Goal: Task Accomplishment & Management: Complete application form

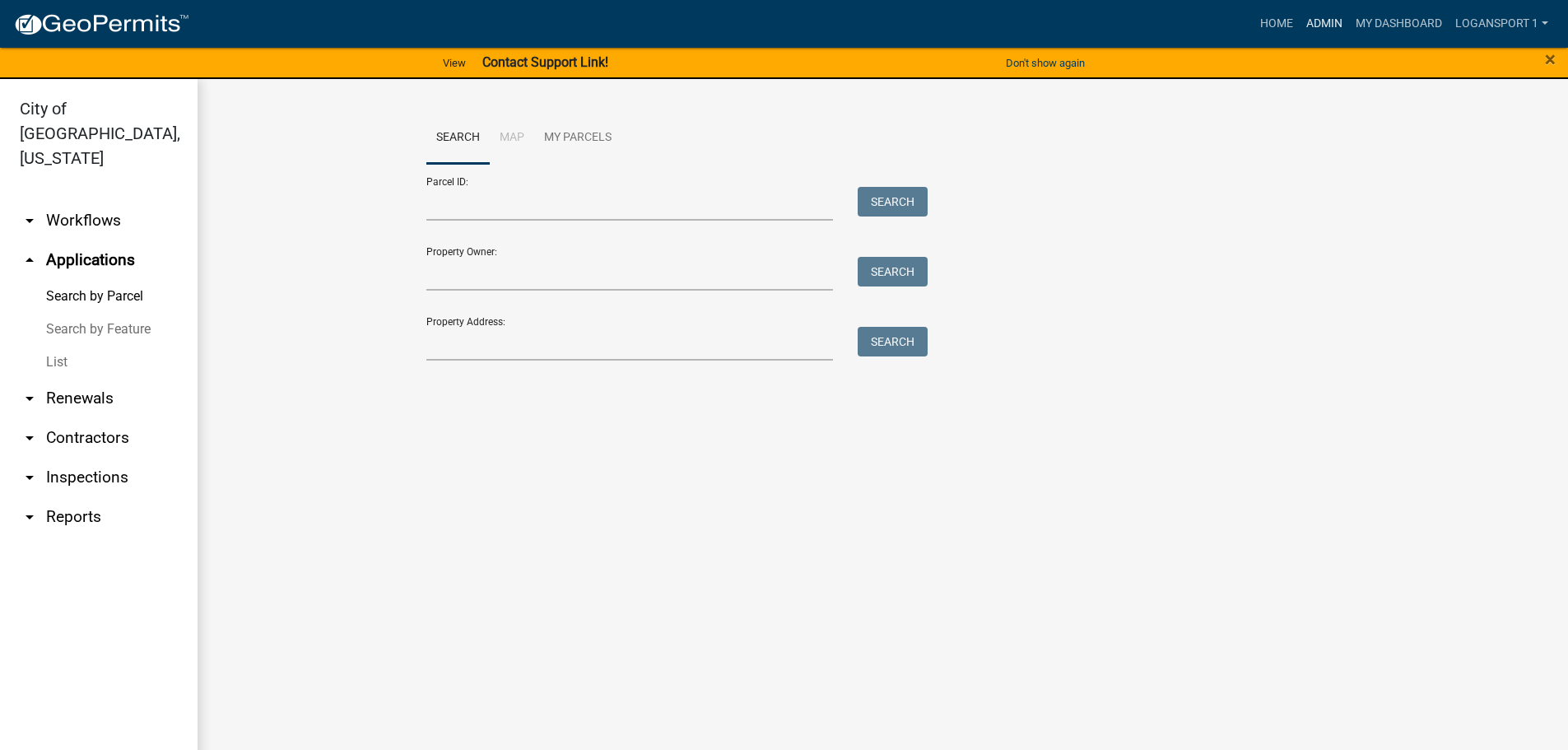
click at [1317, 18] on link "Admin" at bounding box center [1324, 24] width 49 height 32
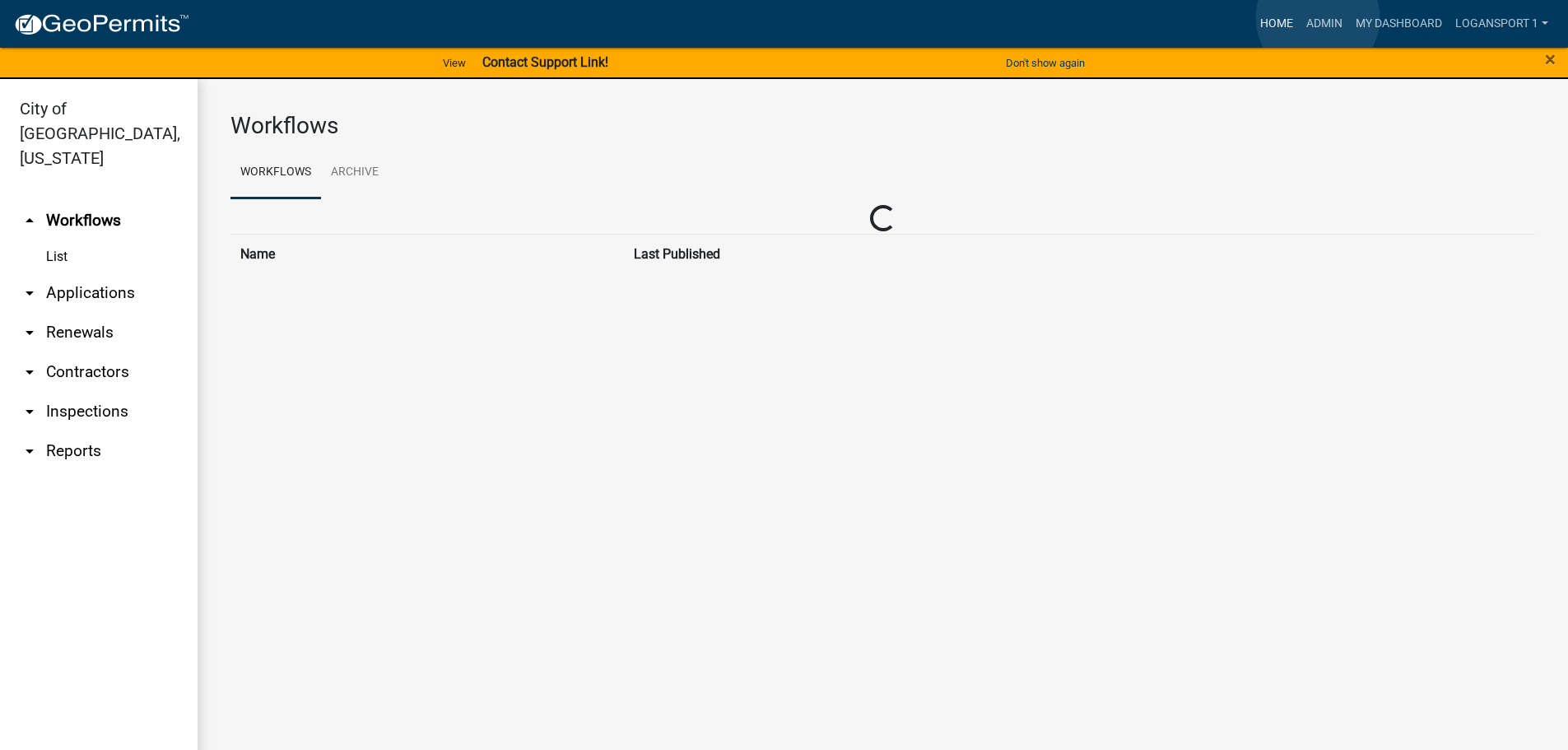
click at [1286, 24] on link "Home" at bounding box center [1275, 24] width 46 height 32
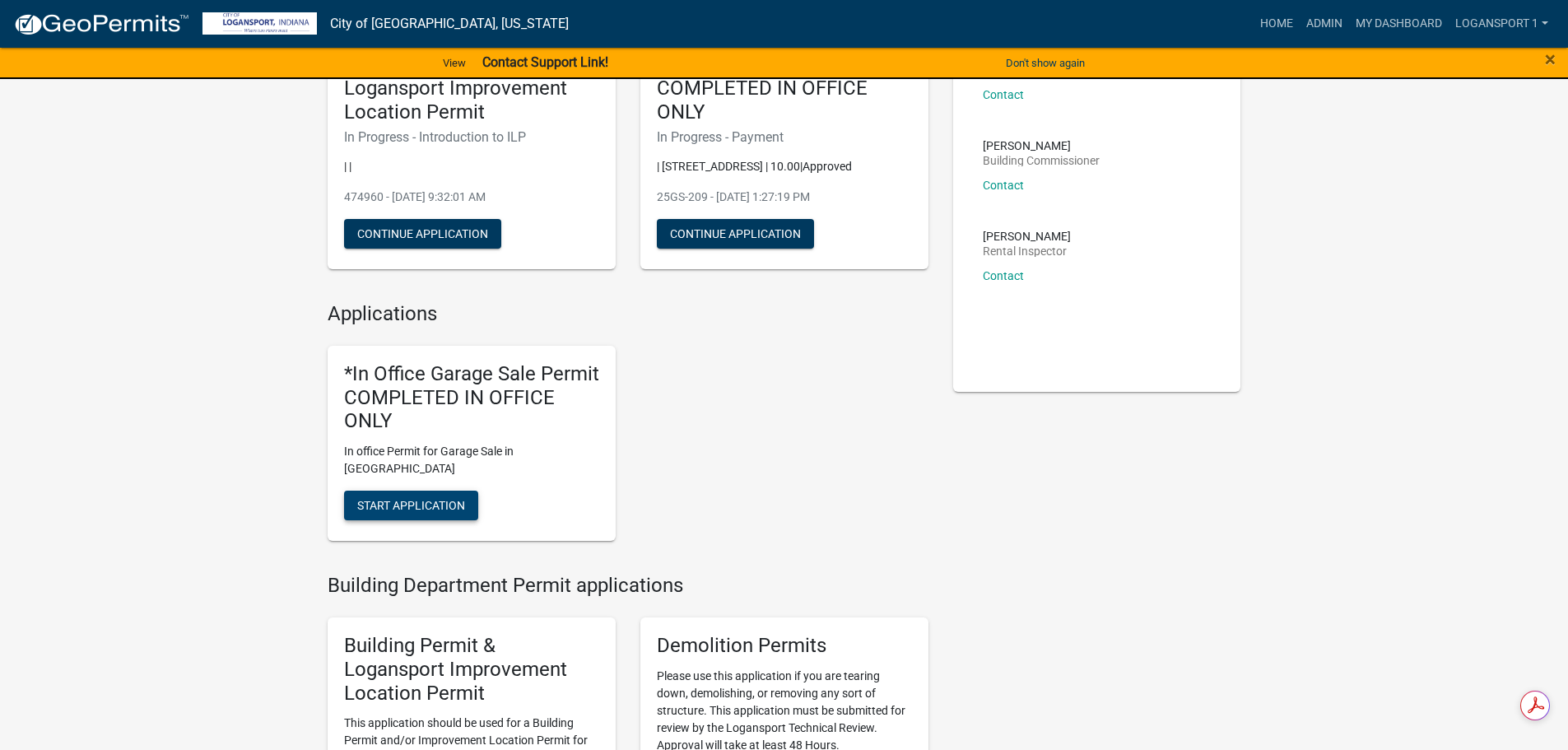
scroll to position [165, 0]
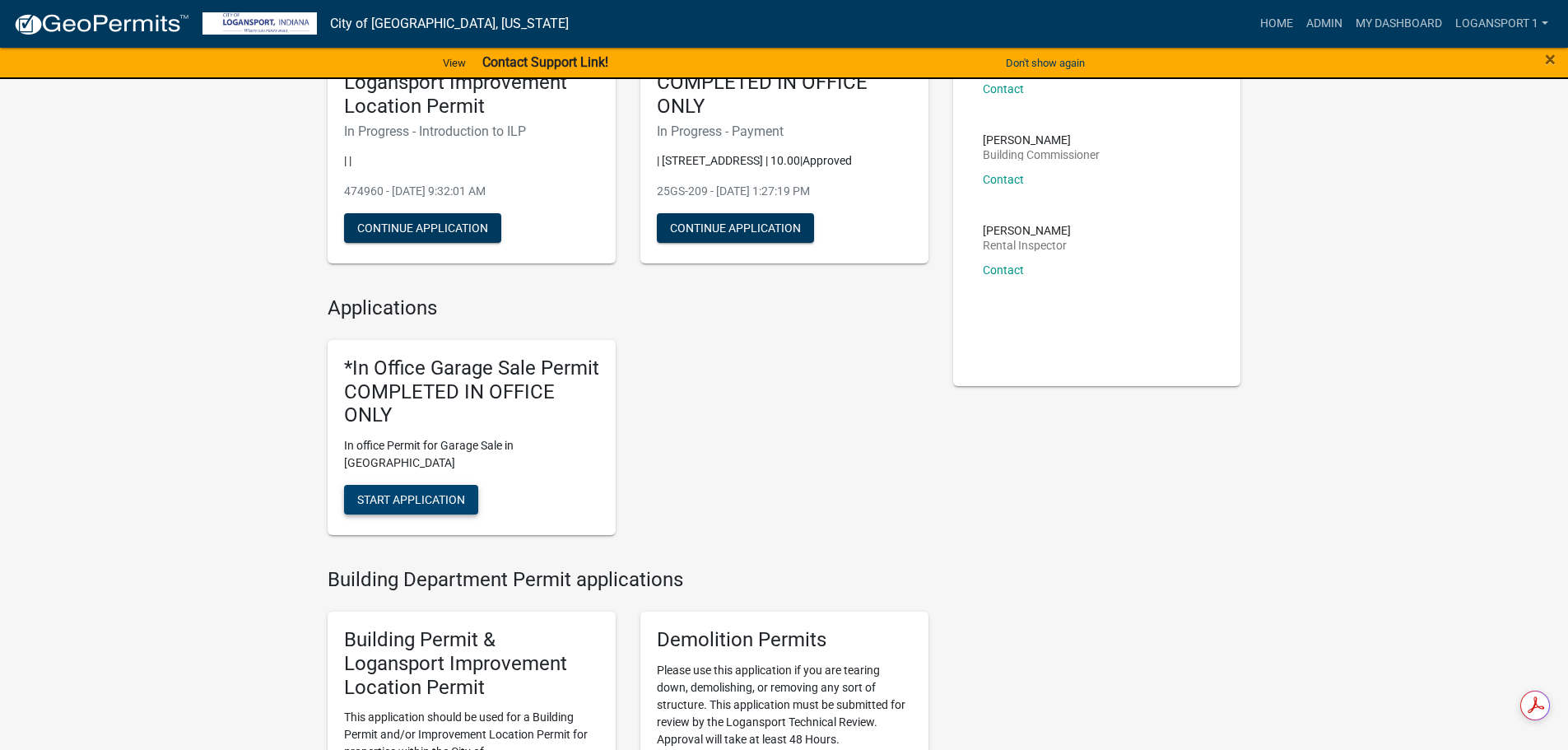
click at [439, 493] on span "Start Application" at bounding box center [411, 500] width 108 height 13
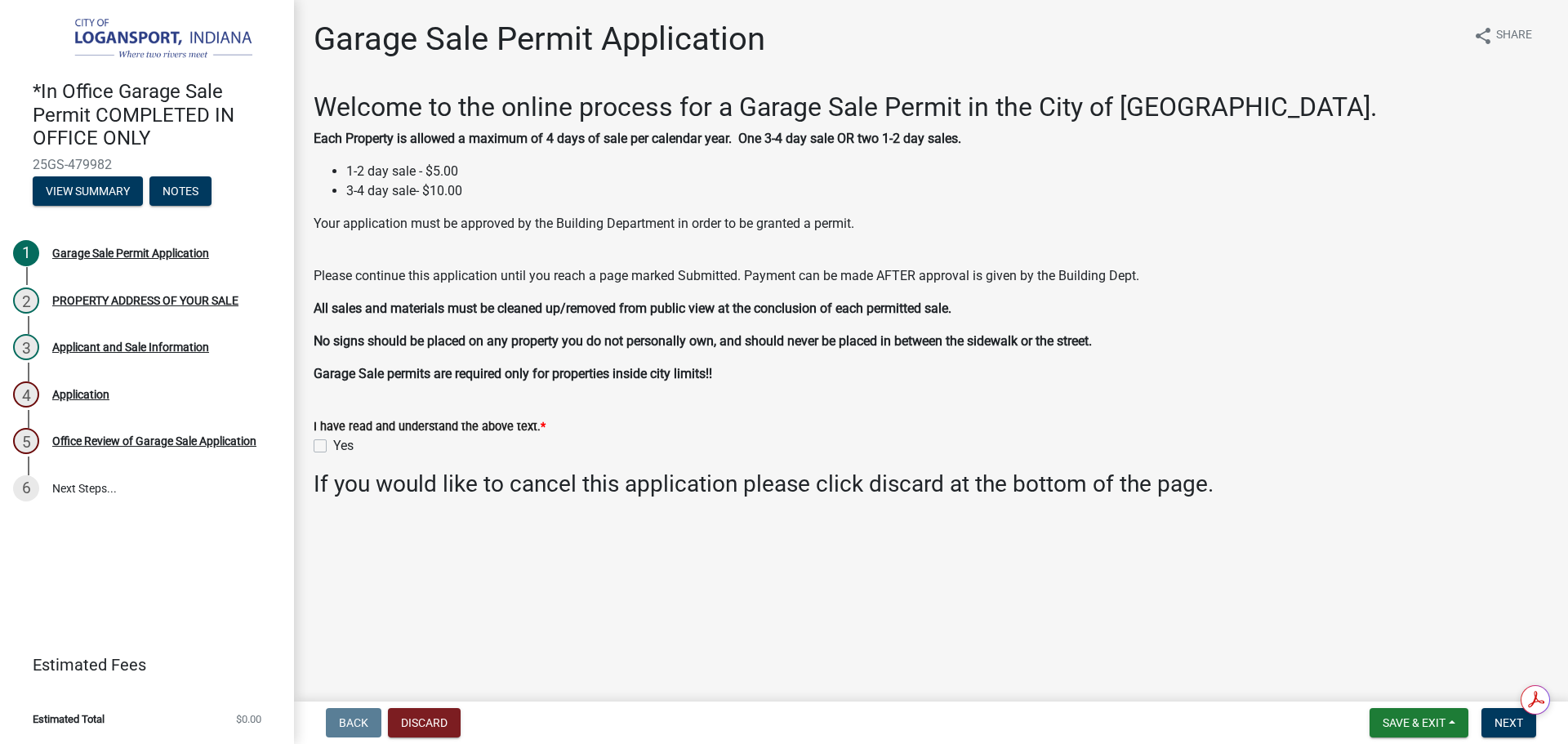
click at [320, 437] on div "Yes" at bounding box center [931, 445] width 1235 height 19
click at [333, 445] on label "Yes" at bounding box center [343, 445] width 20 height 19
click at [333, 445] on input "Yes" at bounding box center [338, 440] width 10 height 10
checkbox input "true"
click at [1499, 724] on span "Next" at bounding box center [1508, 723] width 29 height 13
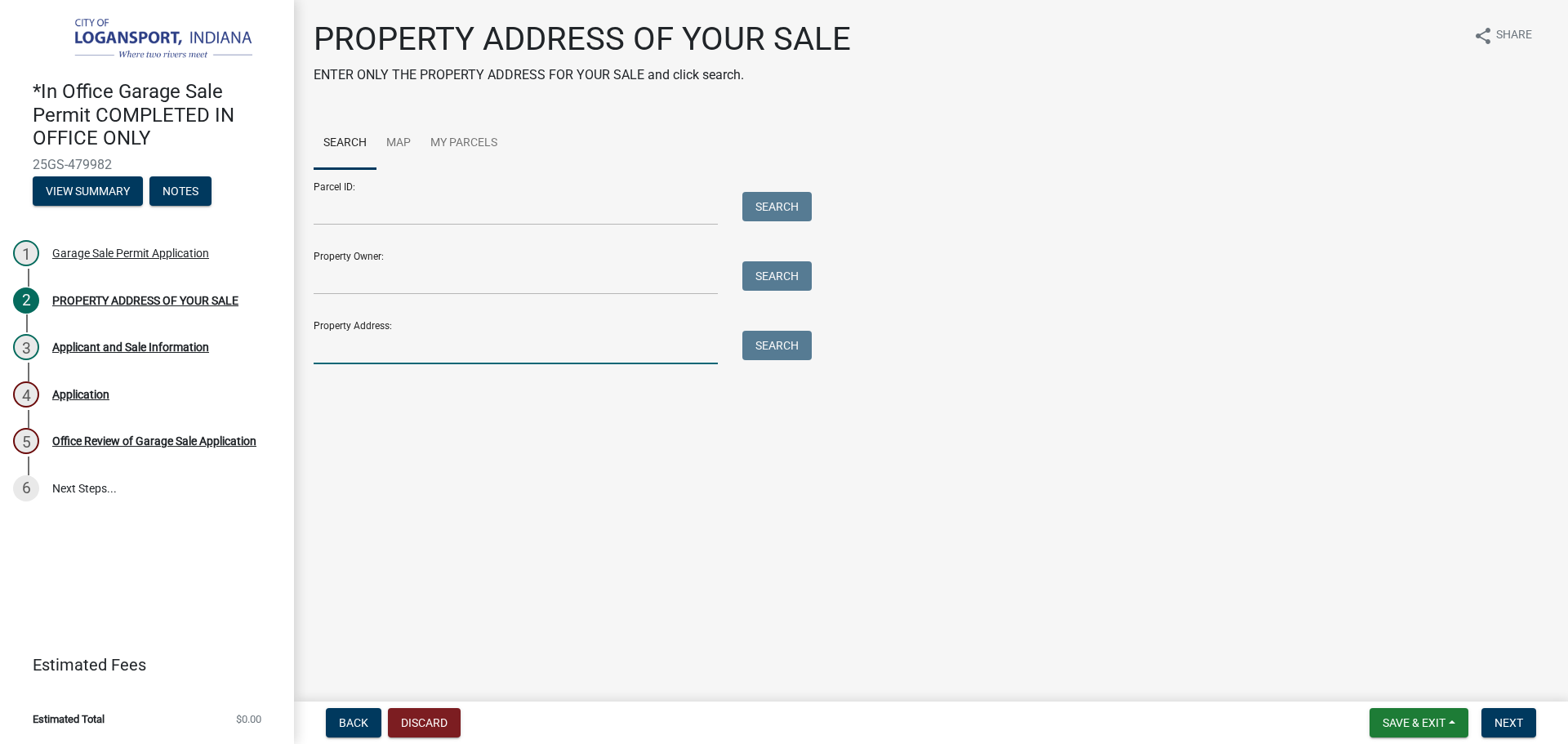
click at [500, 345] on input "Property Address:" at bounding box center [515, 348] width 404 height 33
type input "2"
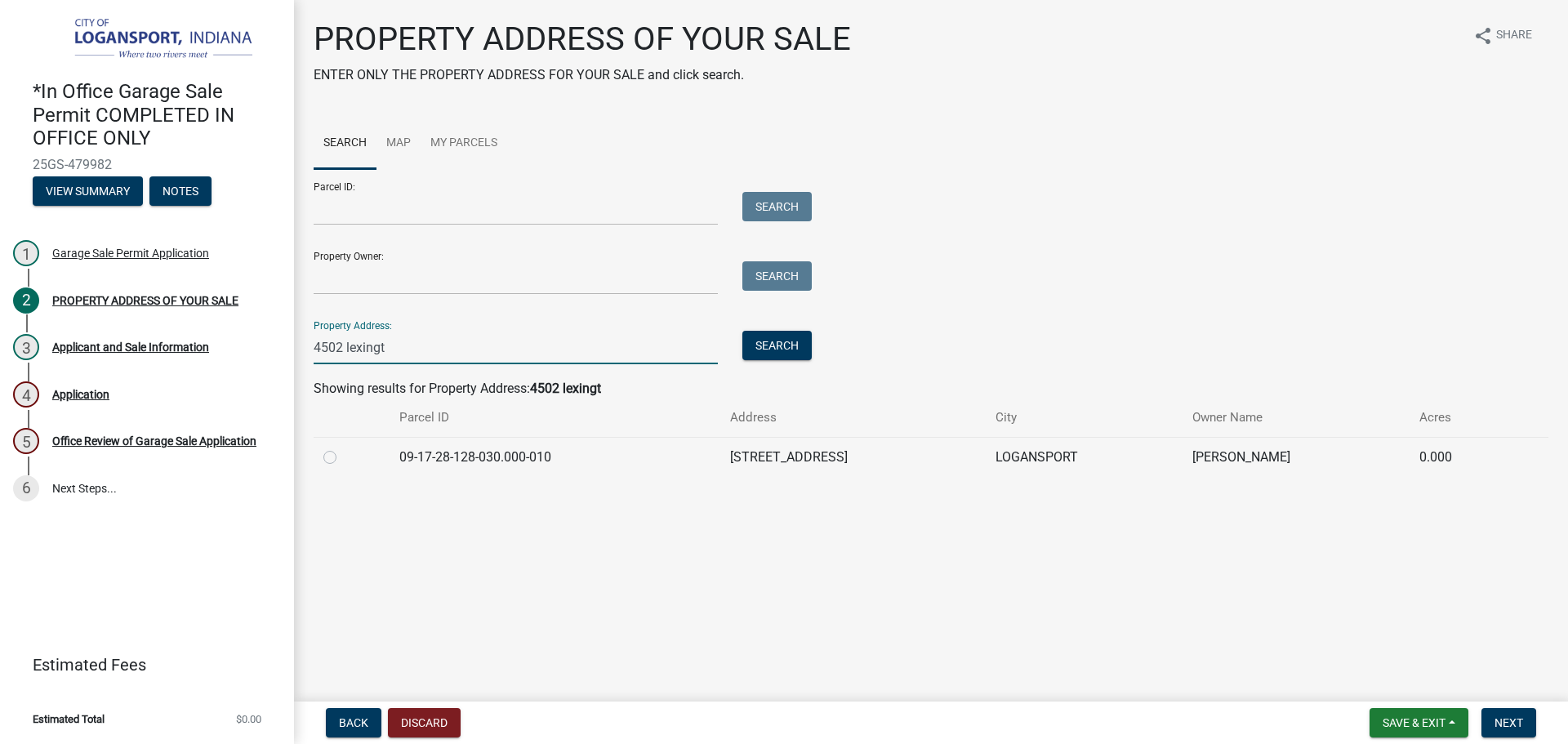
type input "4502 lexingt"
click at [343, 448] on label at bounding box center [343, 448] width 0 height 0
click at [343, 453] on input "radio" at bounding box center [348, 453] width 10 height 10
radio input "true"
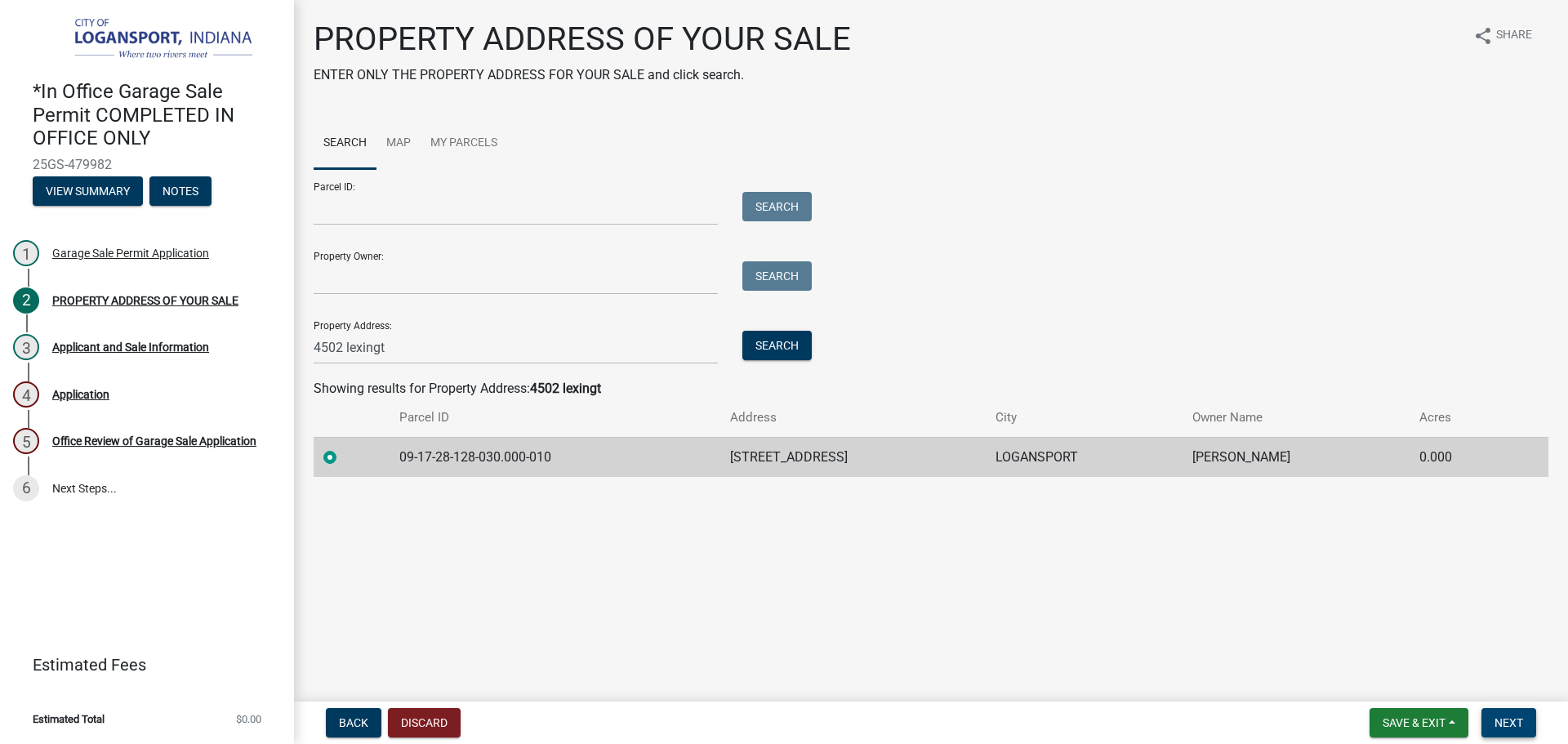
click at [1504, 716] on span "Next" at bounding box center [1508, 723] width 29 height 13
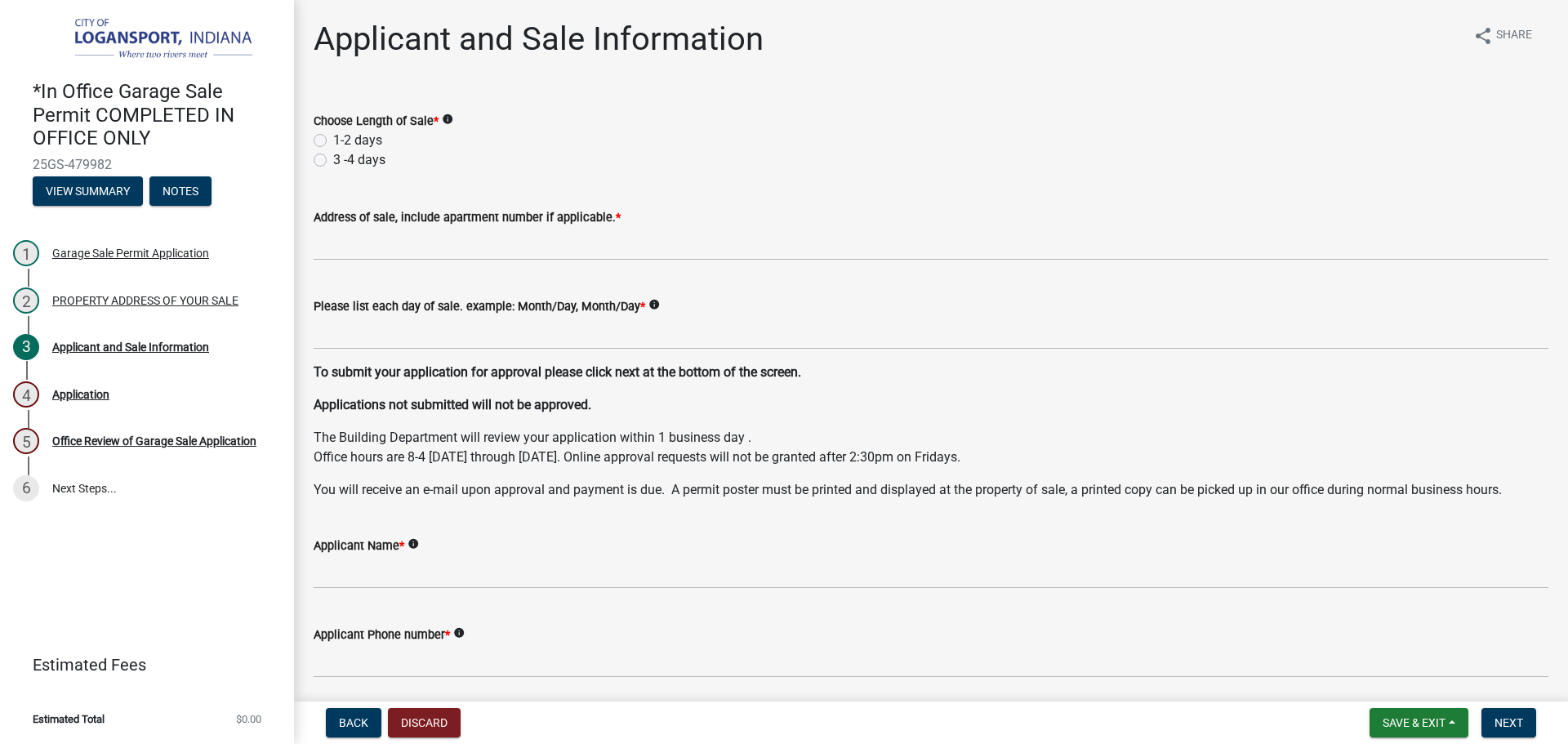
click at [333, 140] on label "1-2 days" at bounding box center [357, 140] width 49 height 19
click at [333, 140] on input "1-2 days" at bounding box center [338, 135] width 10 height 10
radio input "true"
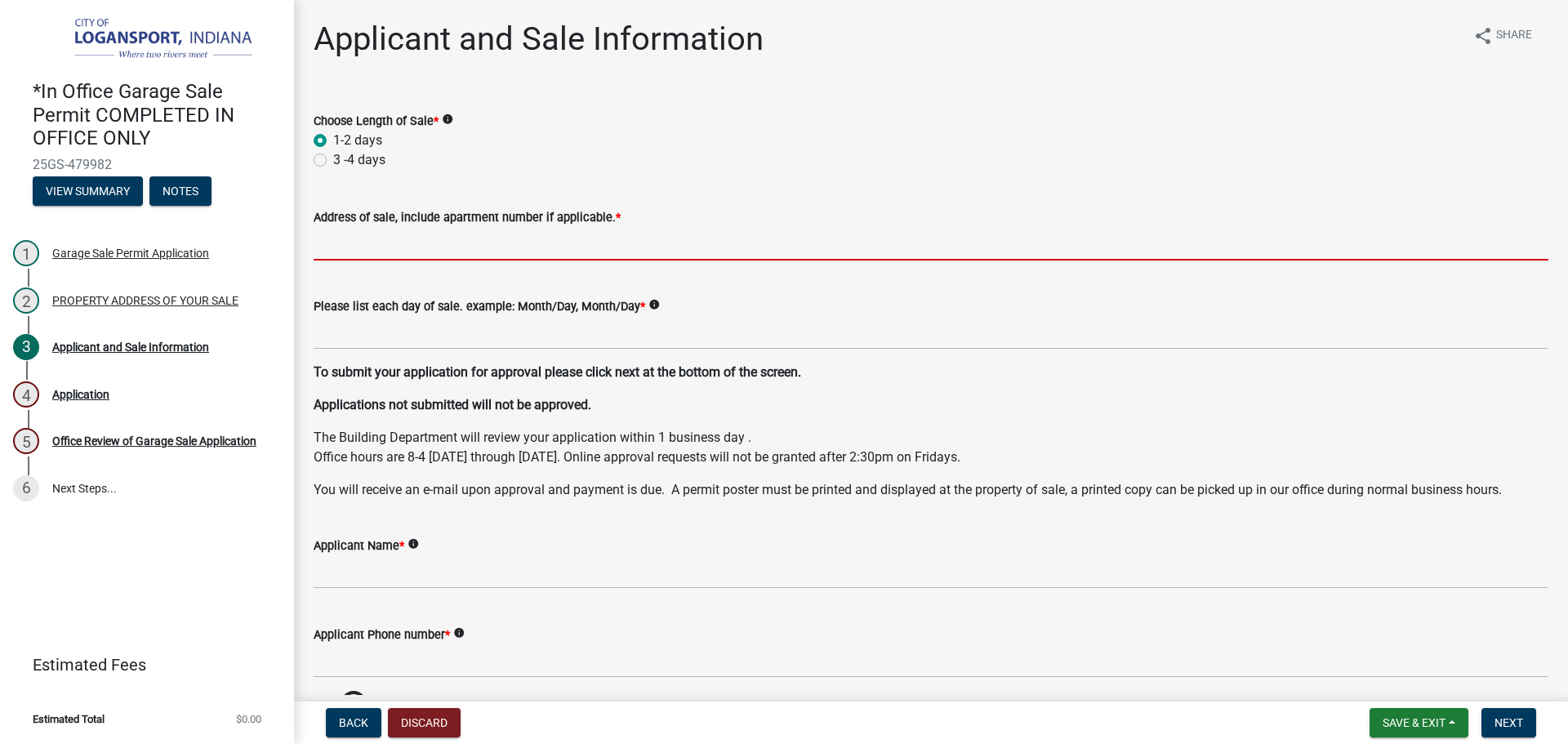
click at [406, 236] on input "Address of sale, include apartment number if applicable. *" at bounding box center [931, 243] width 1235 height 33
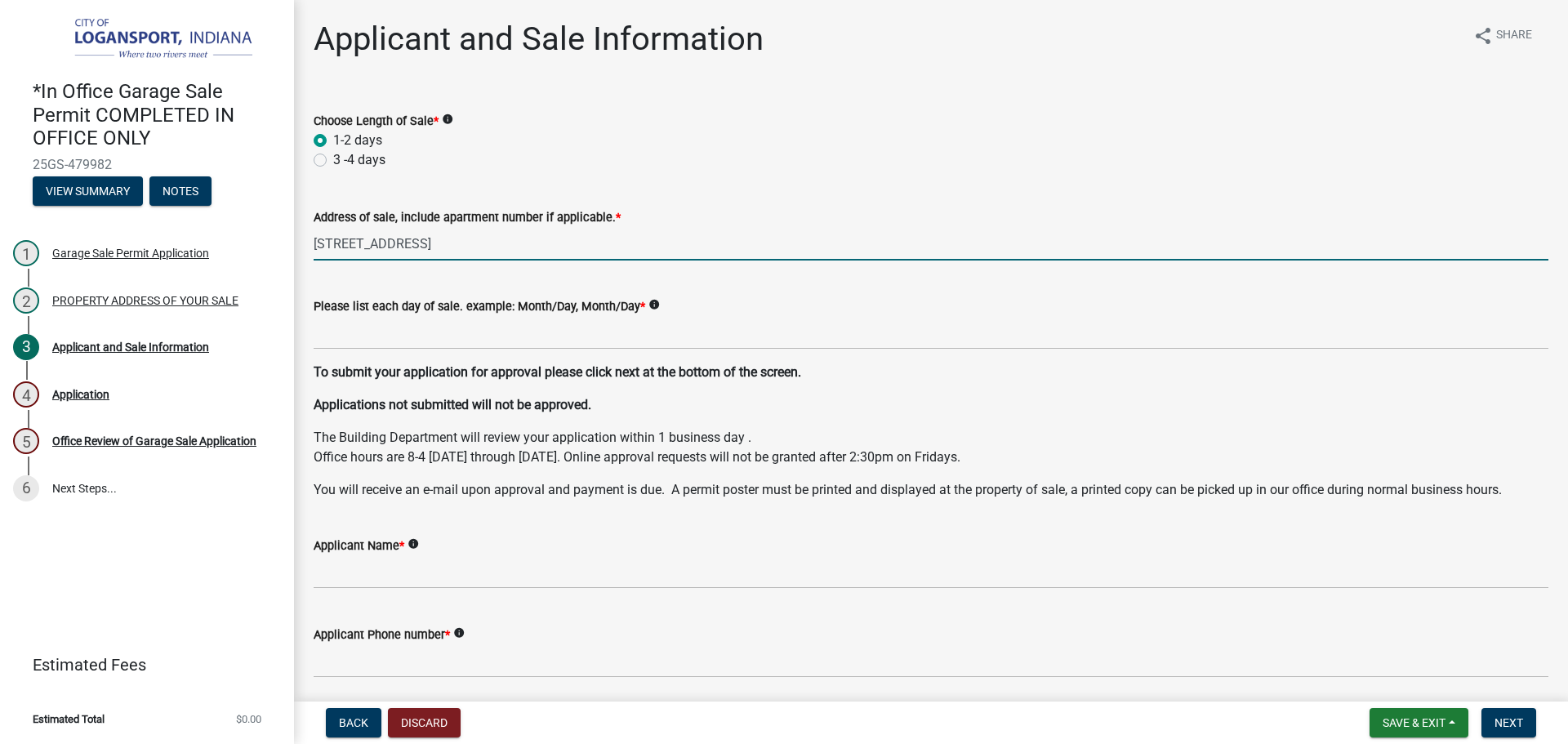
type input "[STREET_ADDRESS]"
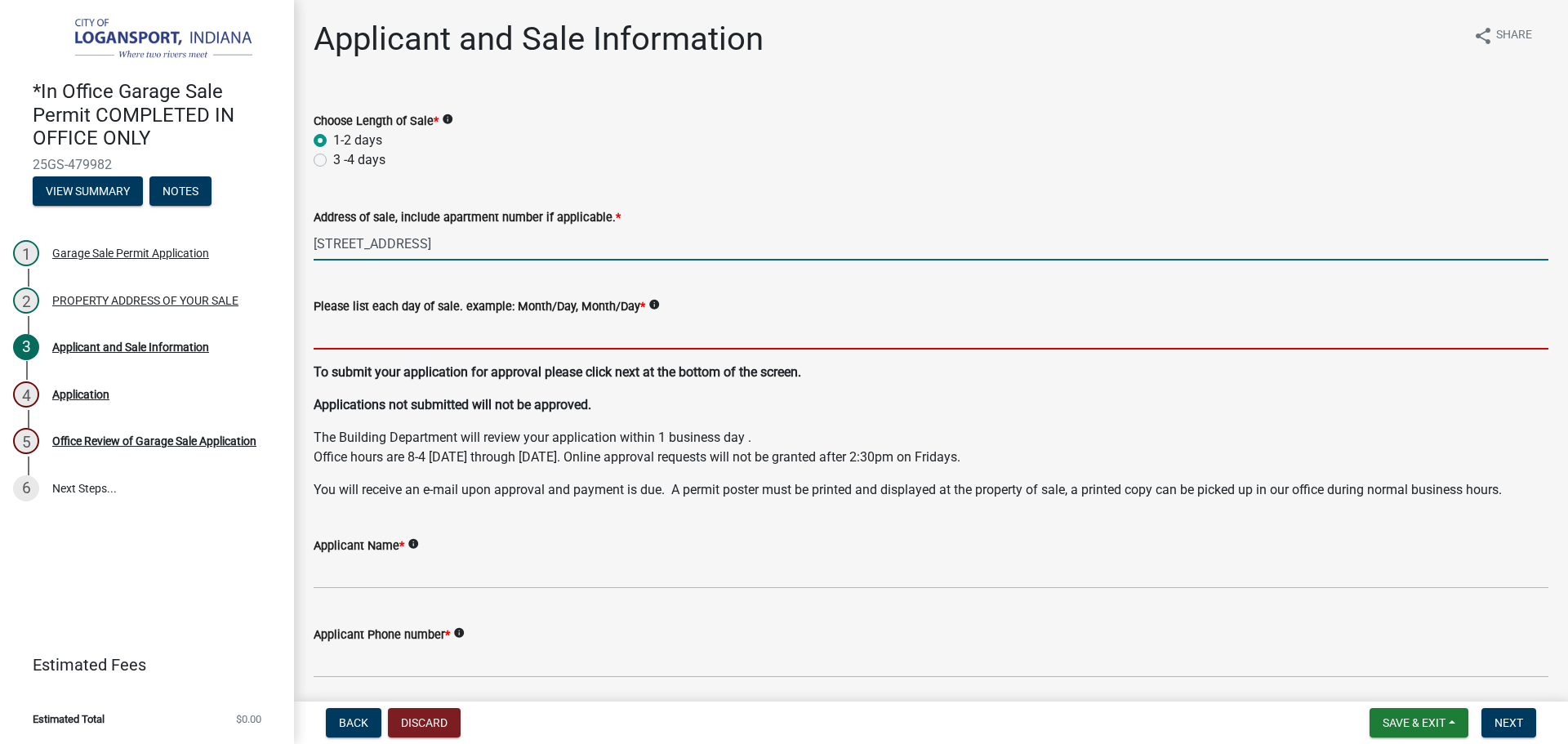
click at [411, 327] on input "Please list each day of sale. example: Month/Day, Month/Day *" at bounding box center [931, 333] width 1235 height 33
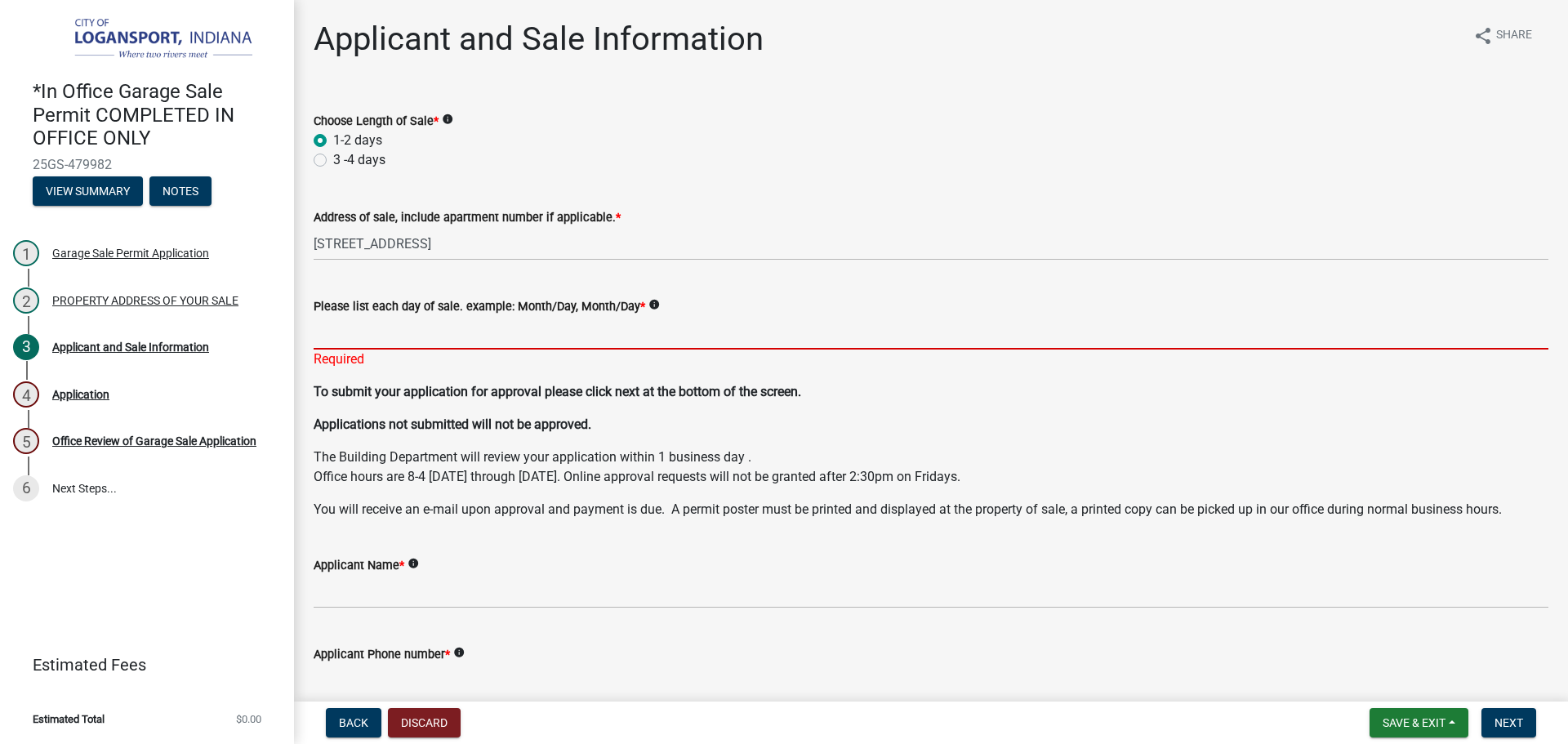
click at [449, 326] on input "Please list each day of sale. example: Month/Day, Month/Day *" at bounding box center [931, 333] width 1235 height 33
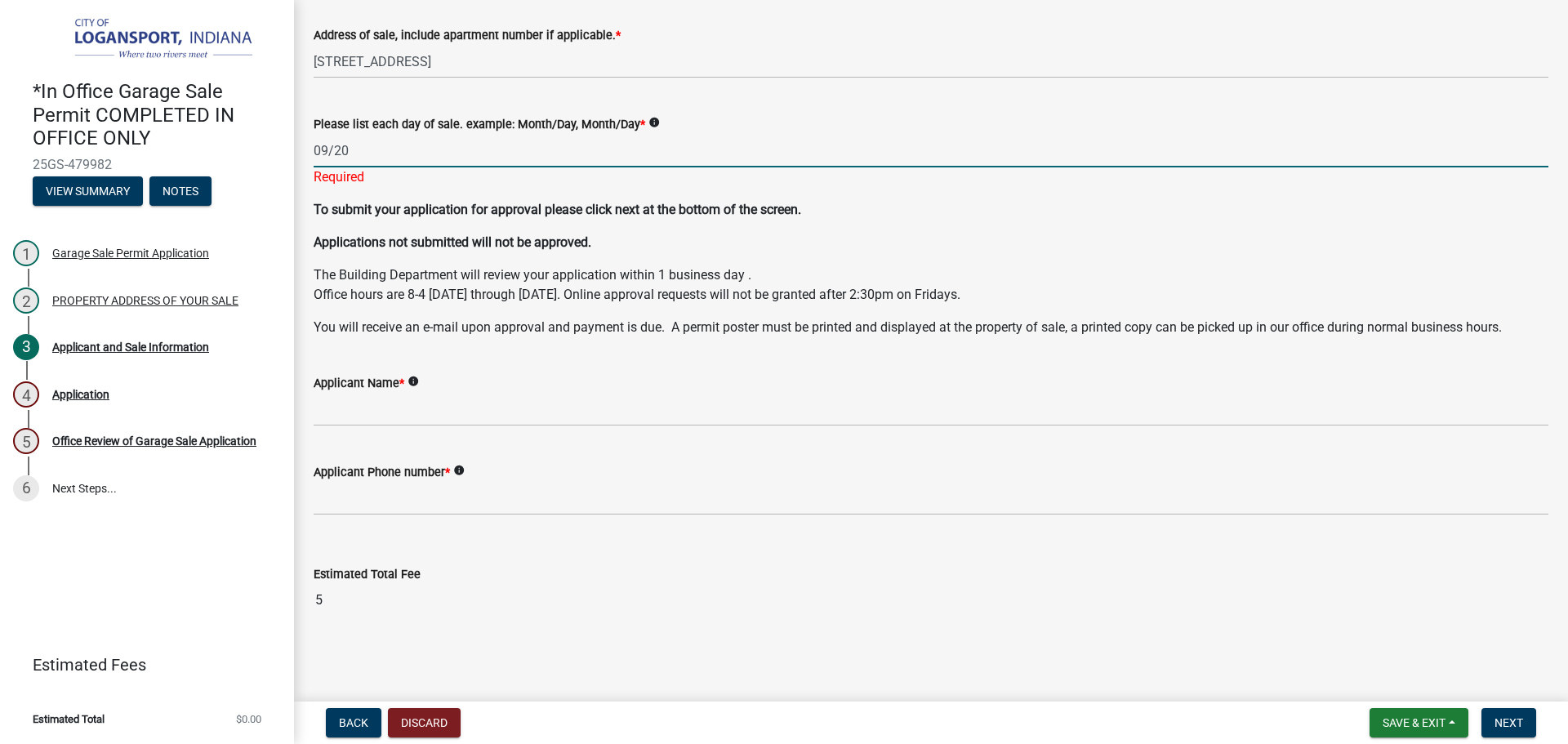
type input "09/20"
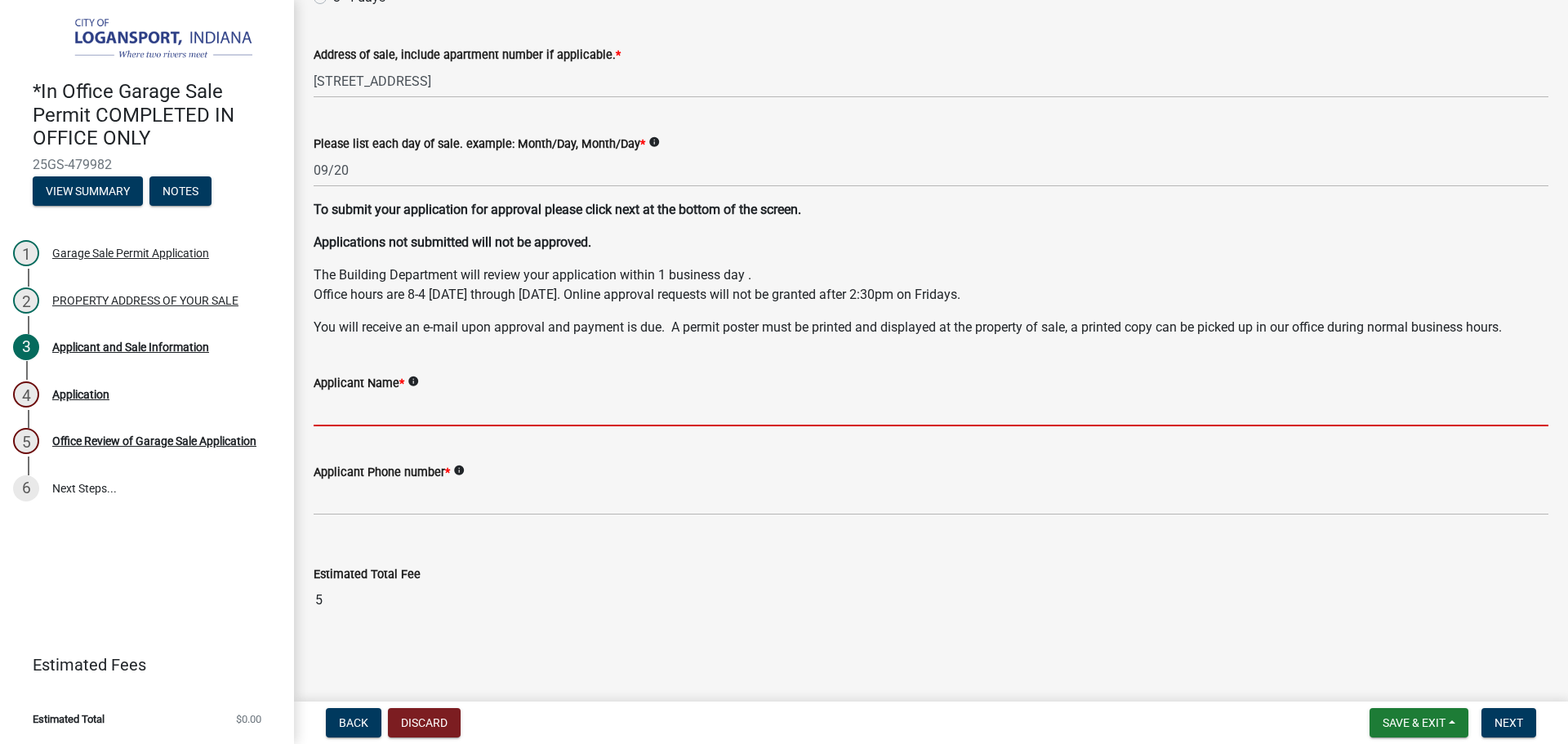
click at [456, 400] on input "Applicant Name *" at bounding box center [931, 410] width 1235 height 33
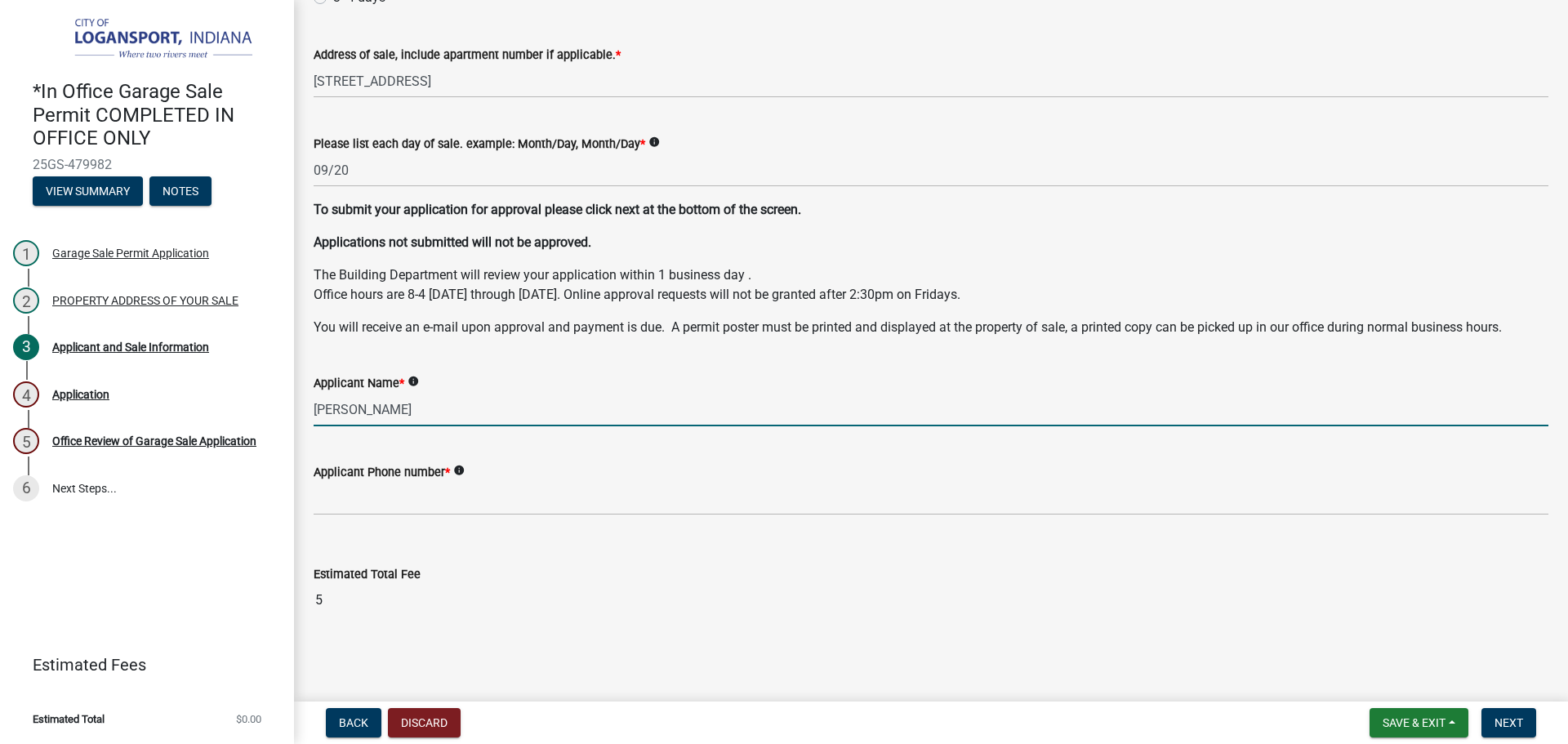
type input "[PERSON_NAME]"
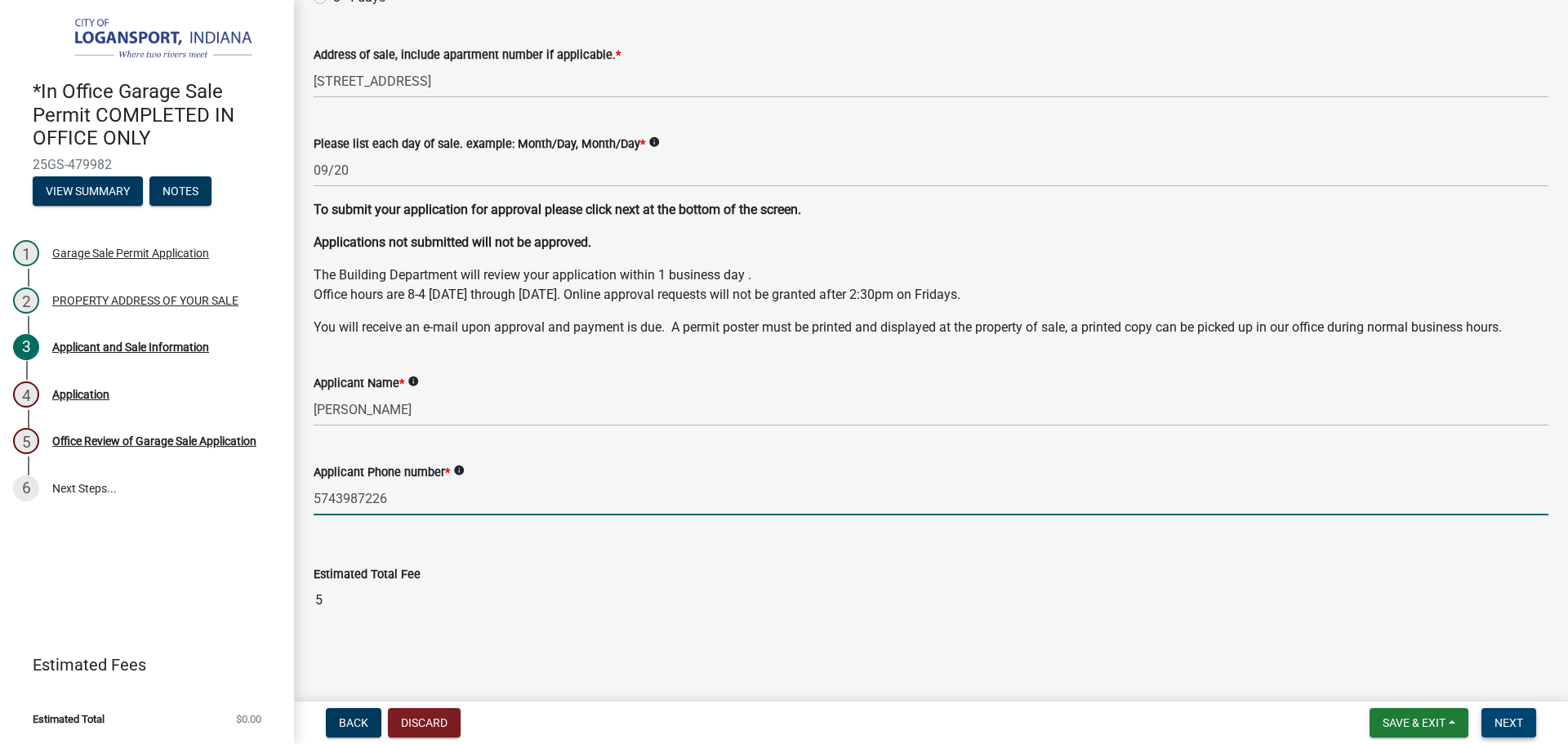
type input "5743987226"
click at [1488, 719] on button "Next" at bounding box center [1508, 723] width 55 height 30
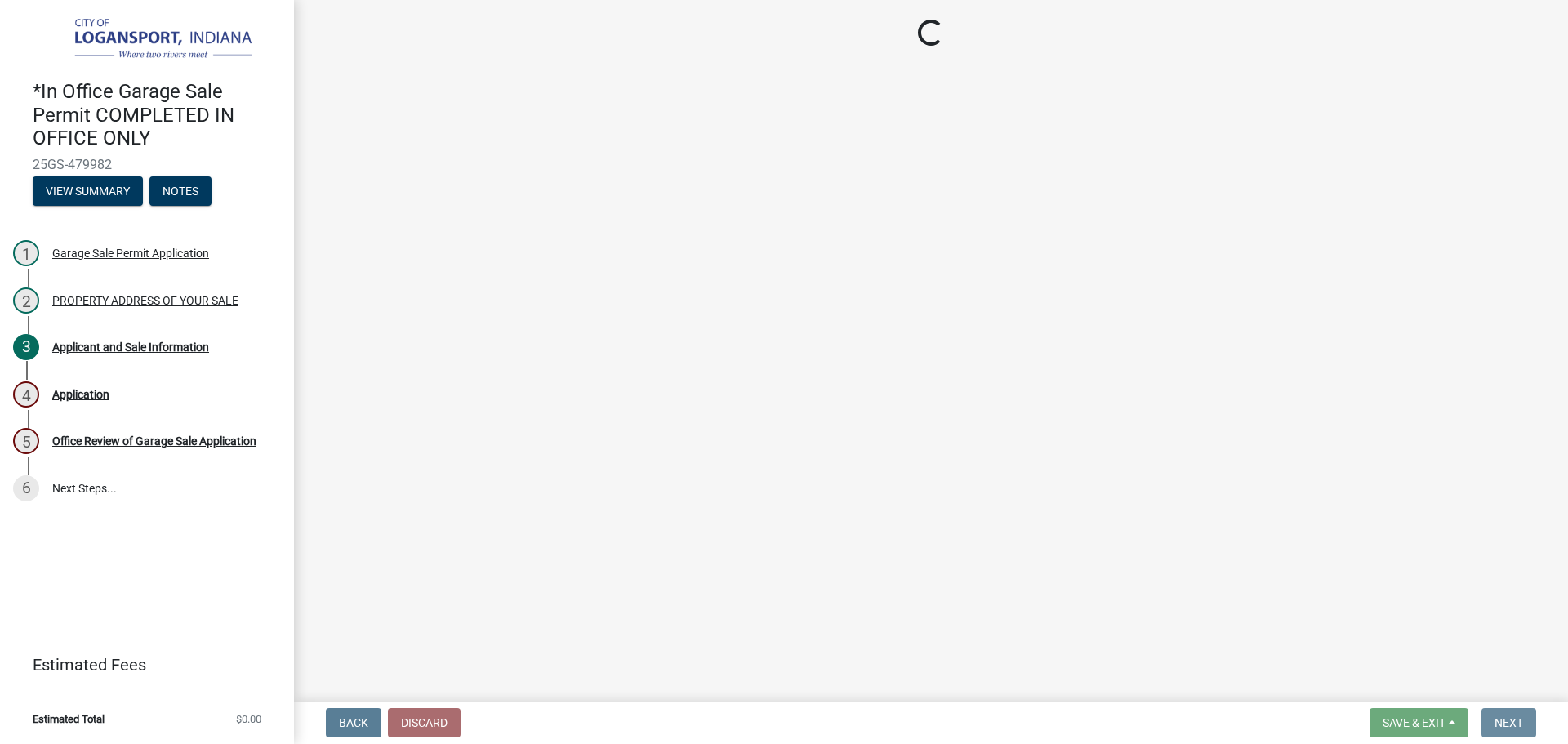
scroll to position [0, 0]
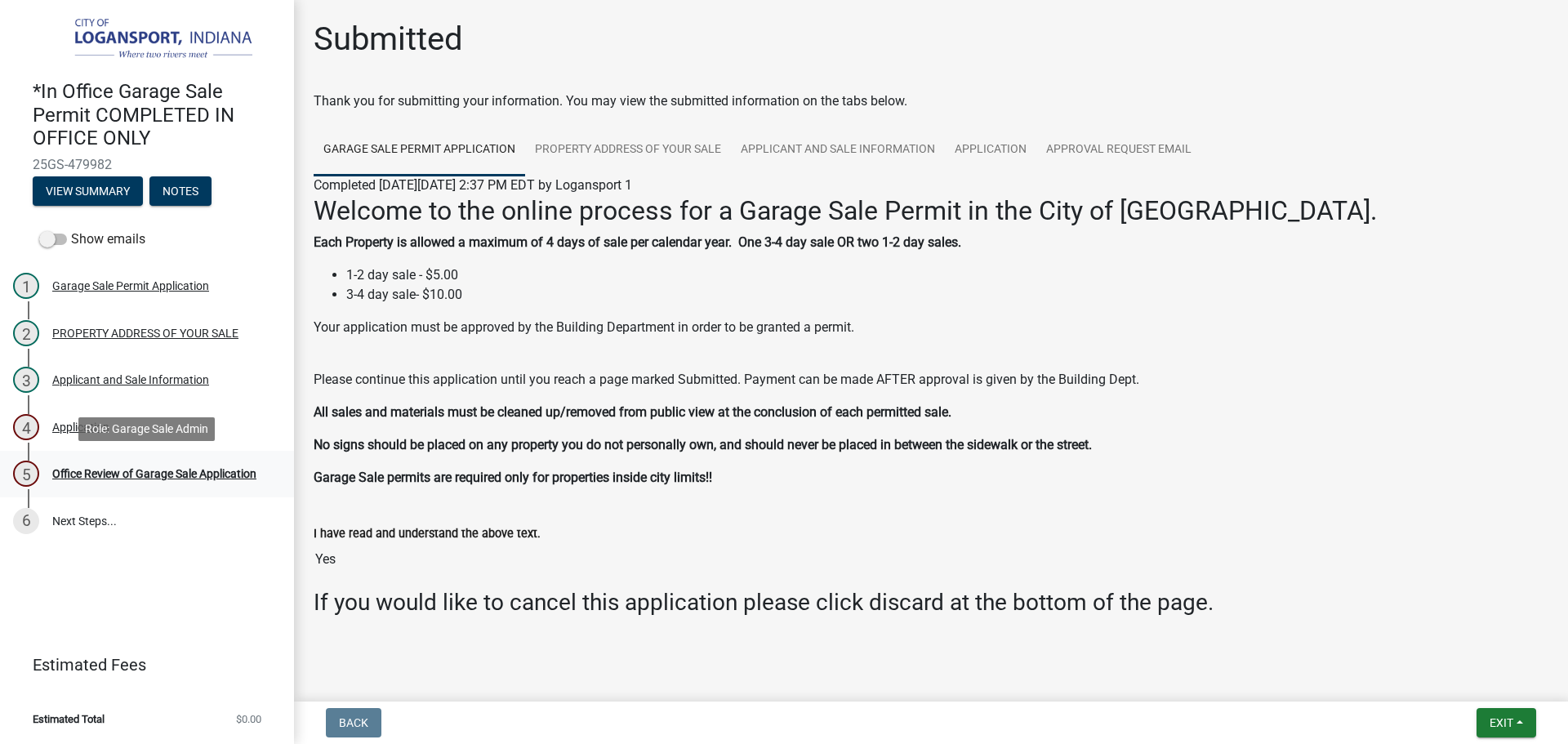
click at [156, 470] on div "Office Review of Garage Sale Application" at bounding box center [154, 474] width 204 height 11
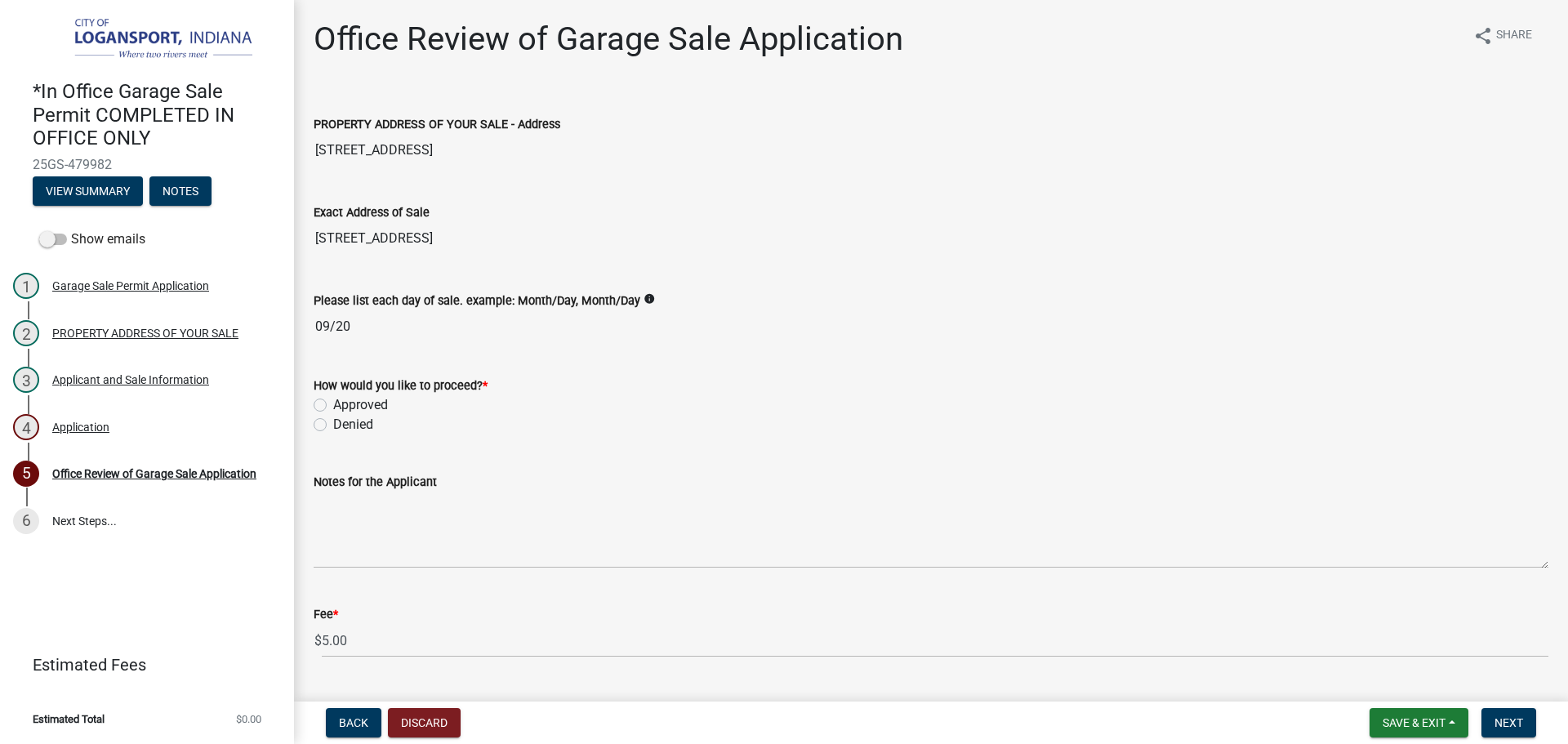
click at [312, 403] on div "How would you like to proceed? * Approved Denied" at bounding box center [931, 395] width 1259 height 79
click at [333, 401] on label "Approved" at bounding box center [360, 404] width 55 height 19
click at [333, 401] on input "Approved" at bounding box center [338, 400] width 10 height 10
radio input "true"
click at [1523, 727] on span "Next" at bounding box center [1508, 723] width 29 height 13
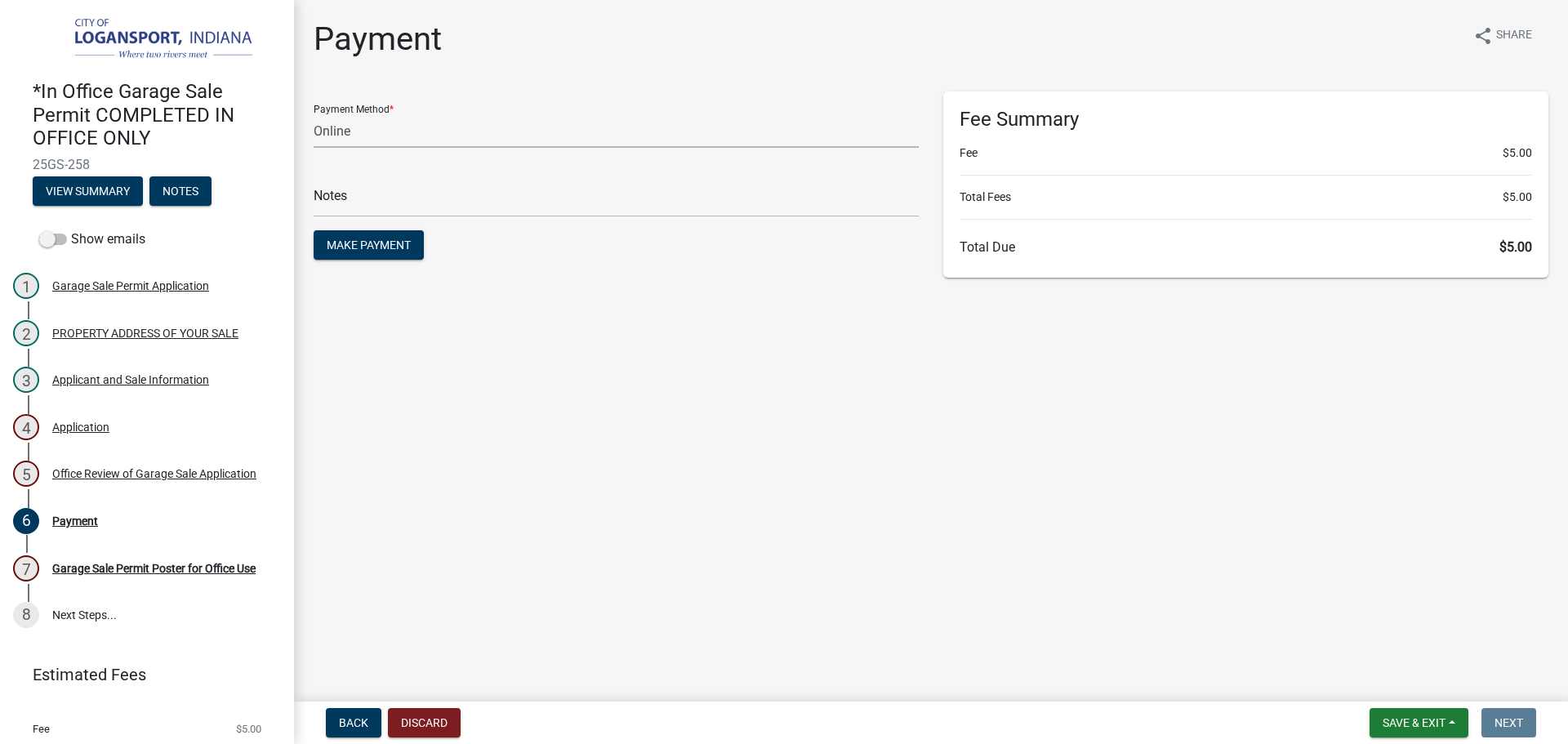
click at [420, 129] on select "Credit Card POS Check Cash Online" at bounding box center [616, 131] width 605 height 33
select select "2: 1"
click at [314, 115] on select "Credit Card POS Check Cash Online" at bounding box center [616, 131] width 605 height 33
click at [833, 396] on main "Payment share Share Payment Method * Credit Card POS Check Cash Online Notes Ma…" at bounding box center [931, 347] width 1274 height 695
click at [459, 204] on input "text" at bounding box center [616, 201] width 605 height 33
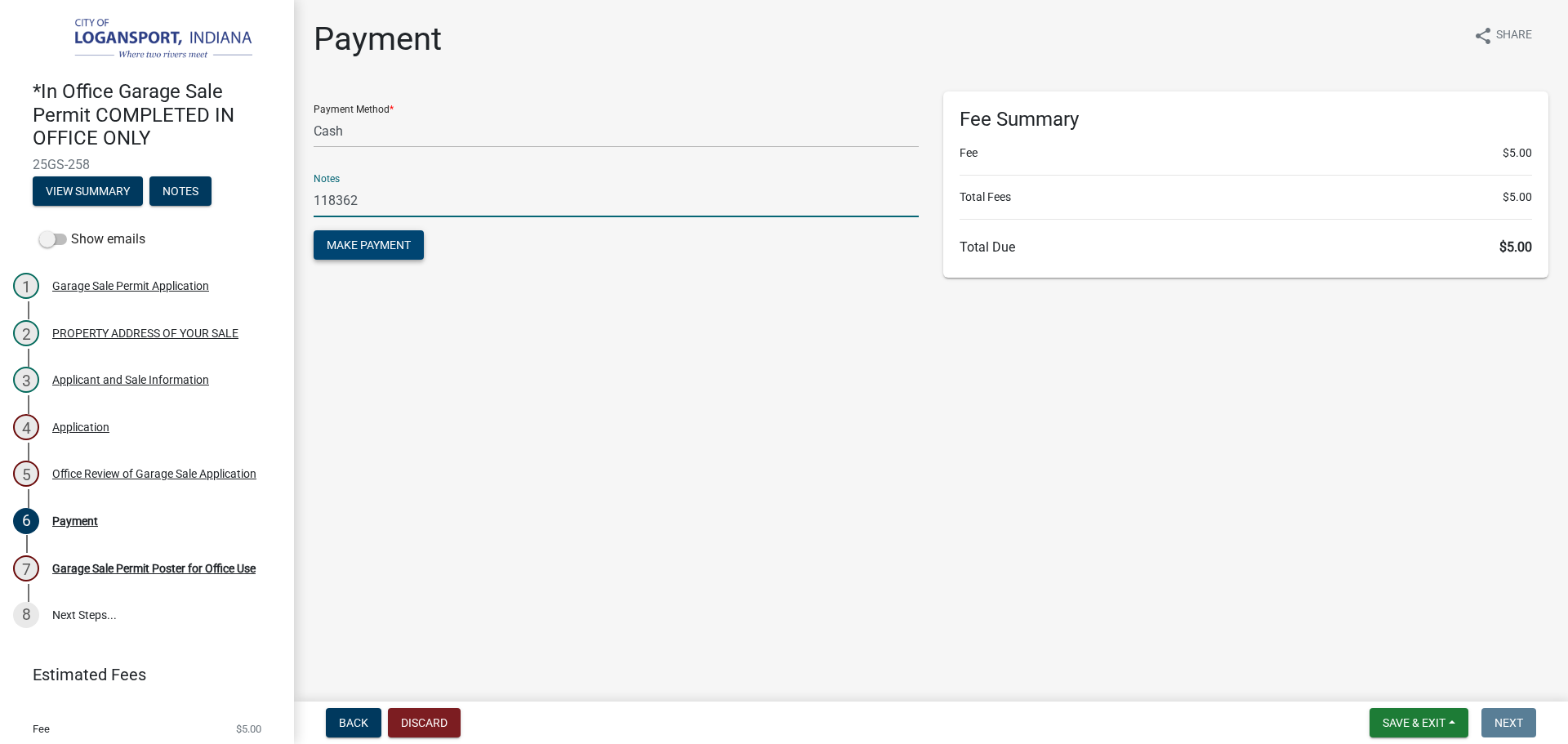
type input "118362"
click at [384, 246] on span "Make Payment" at bounding box center [368, 245] width 84 height 13
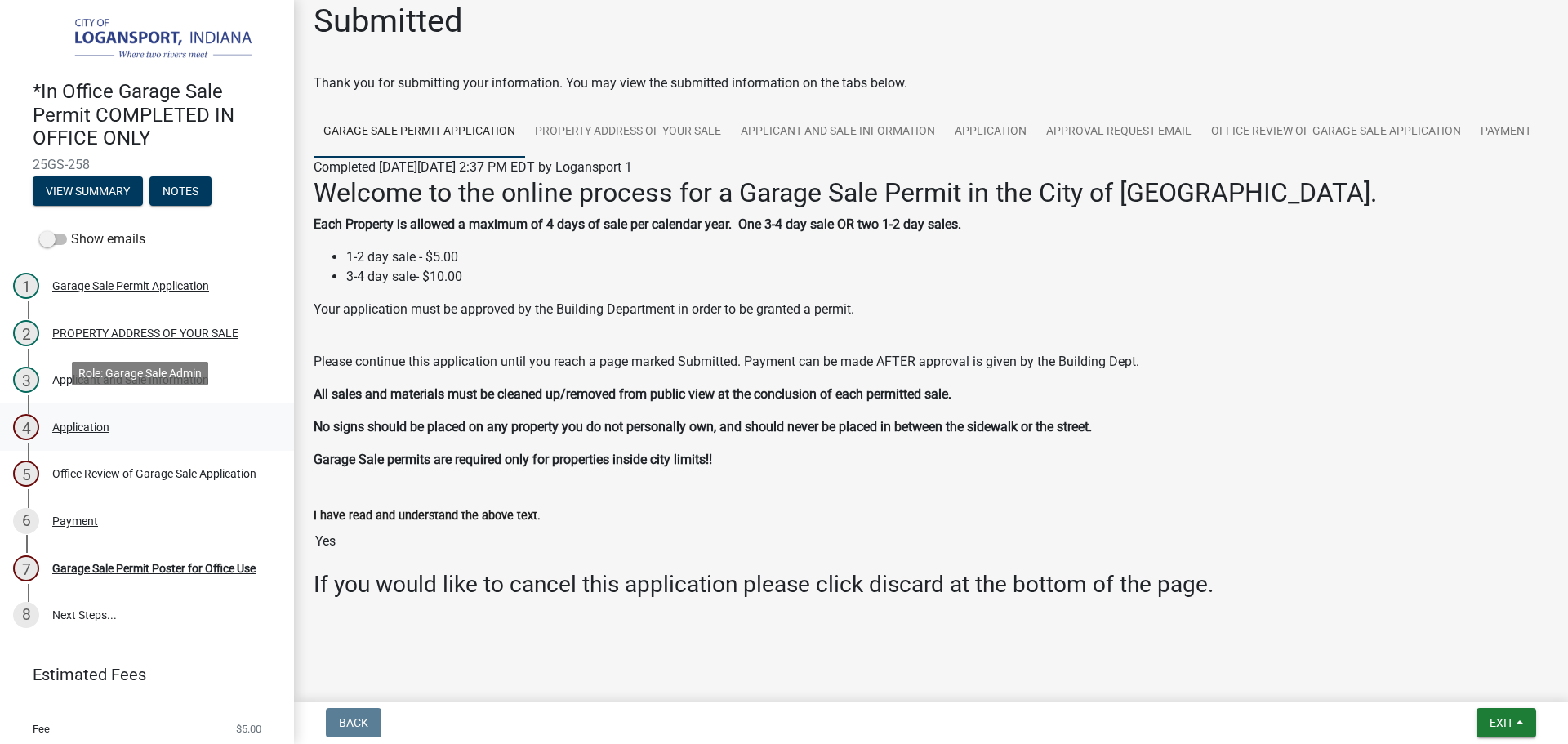
scroll to position [44, 0]
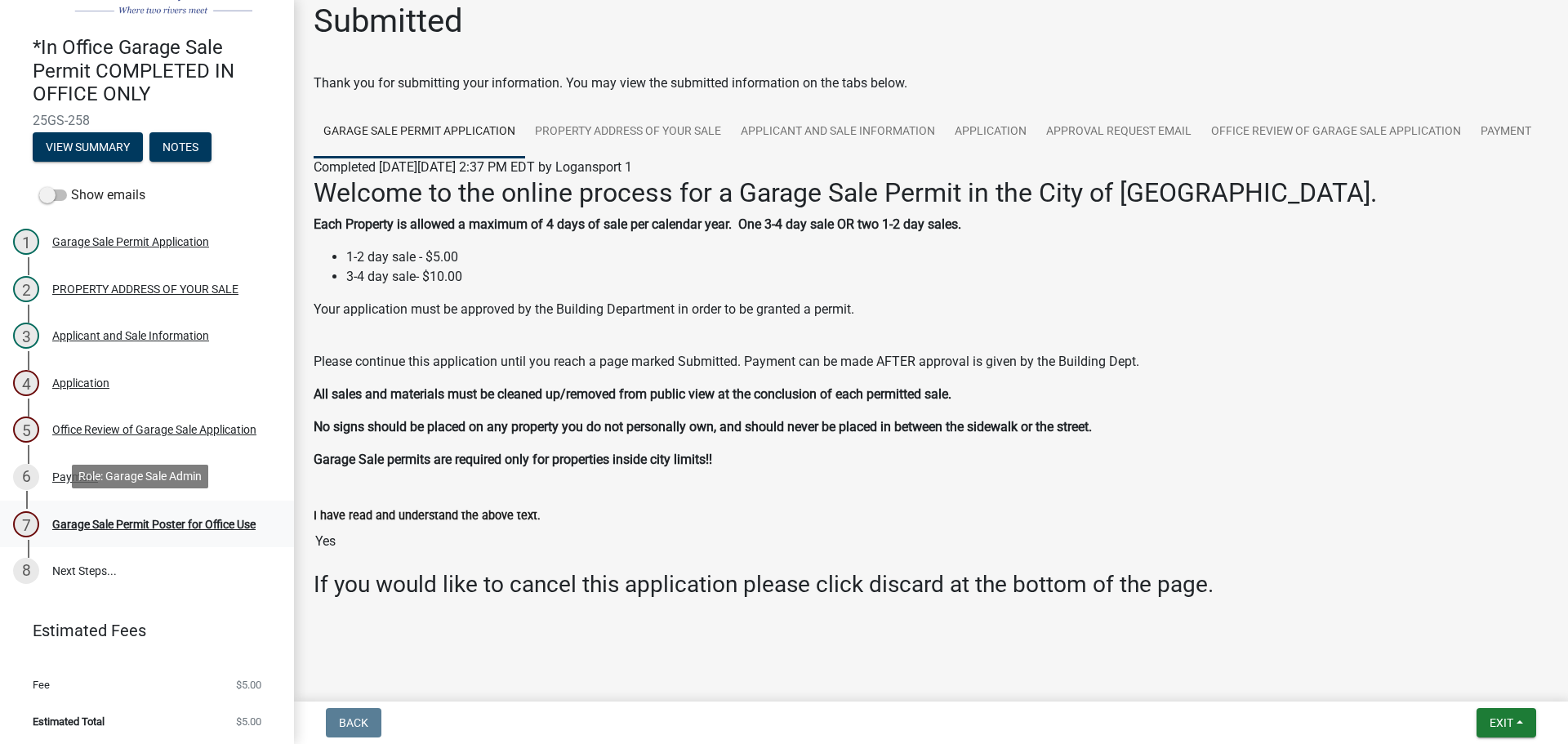
click at [142, 519] on div "Garage Sale Permit Poster for Office Use" at bounding box center [154, 525] width 204 height 11
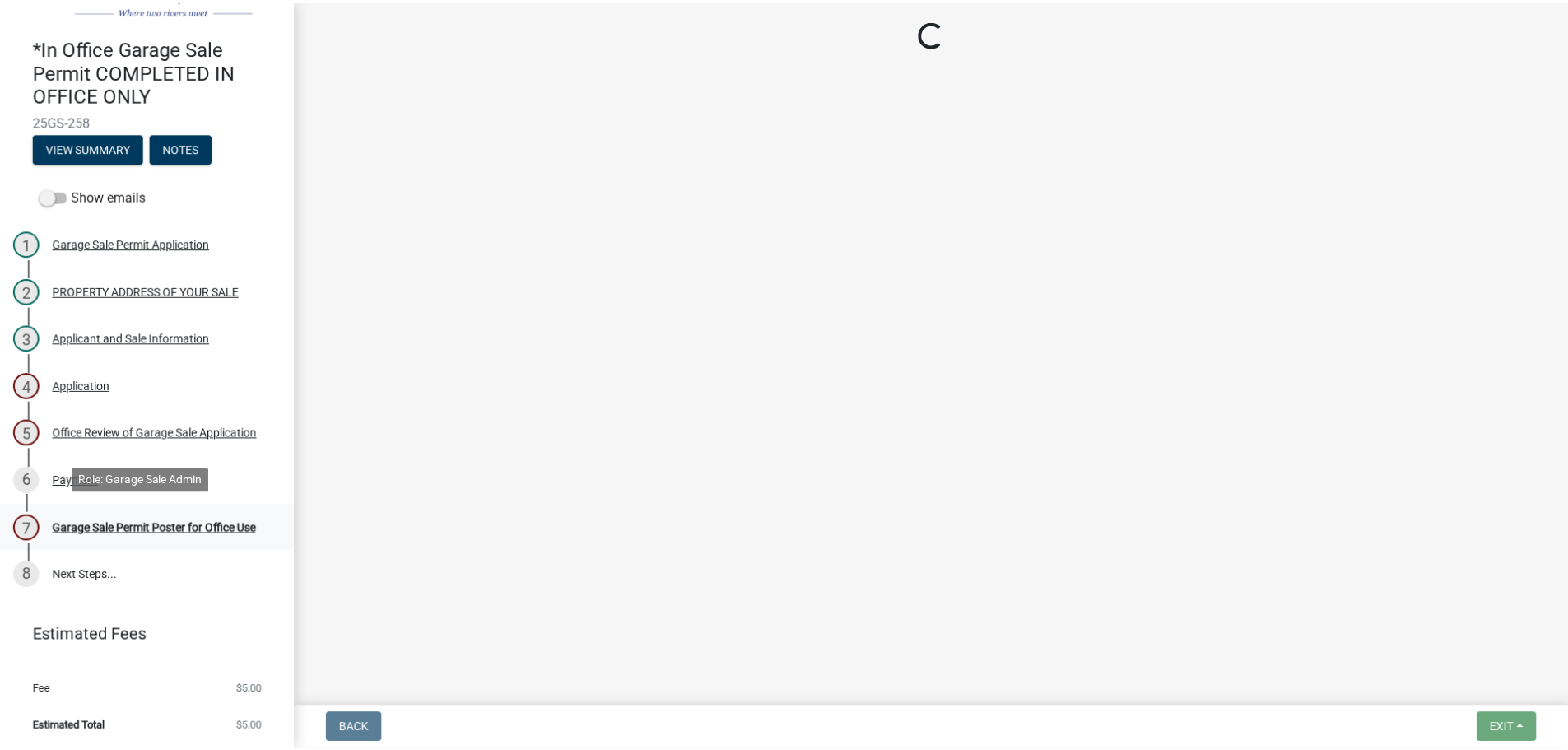
scroll to position [0, 0]
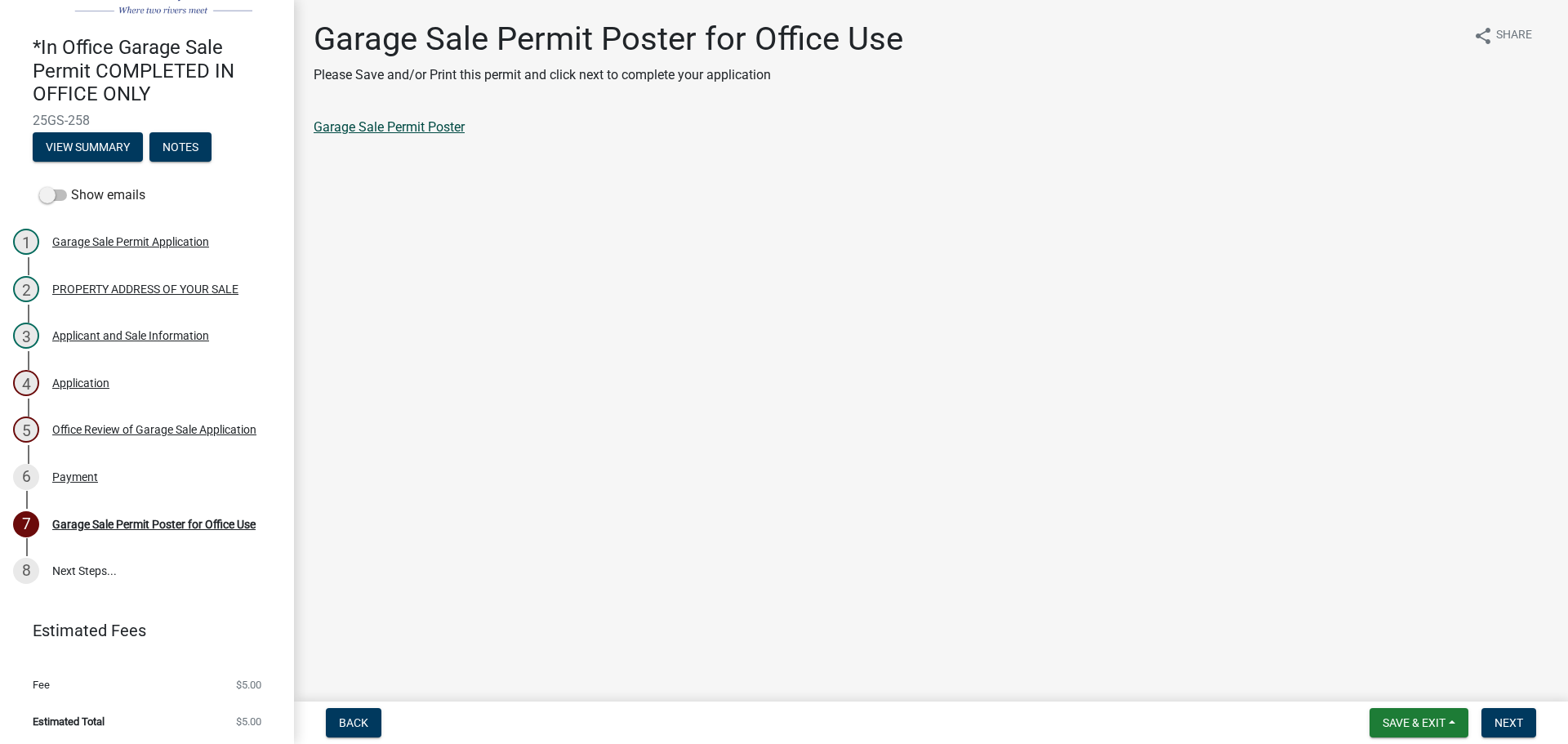
click at [401, 120] on link "Garage Sale Permit Poster" at bounding box center [389, 127] width 151 height 16
click at [1490, 728] on button "Next" at bounding box center [1508, 723] width 55 height 30
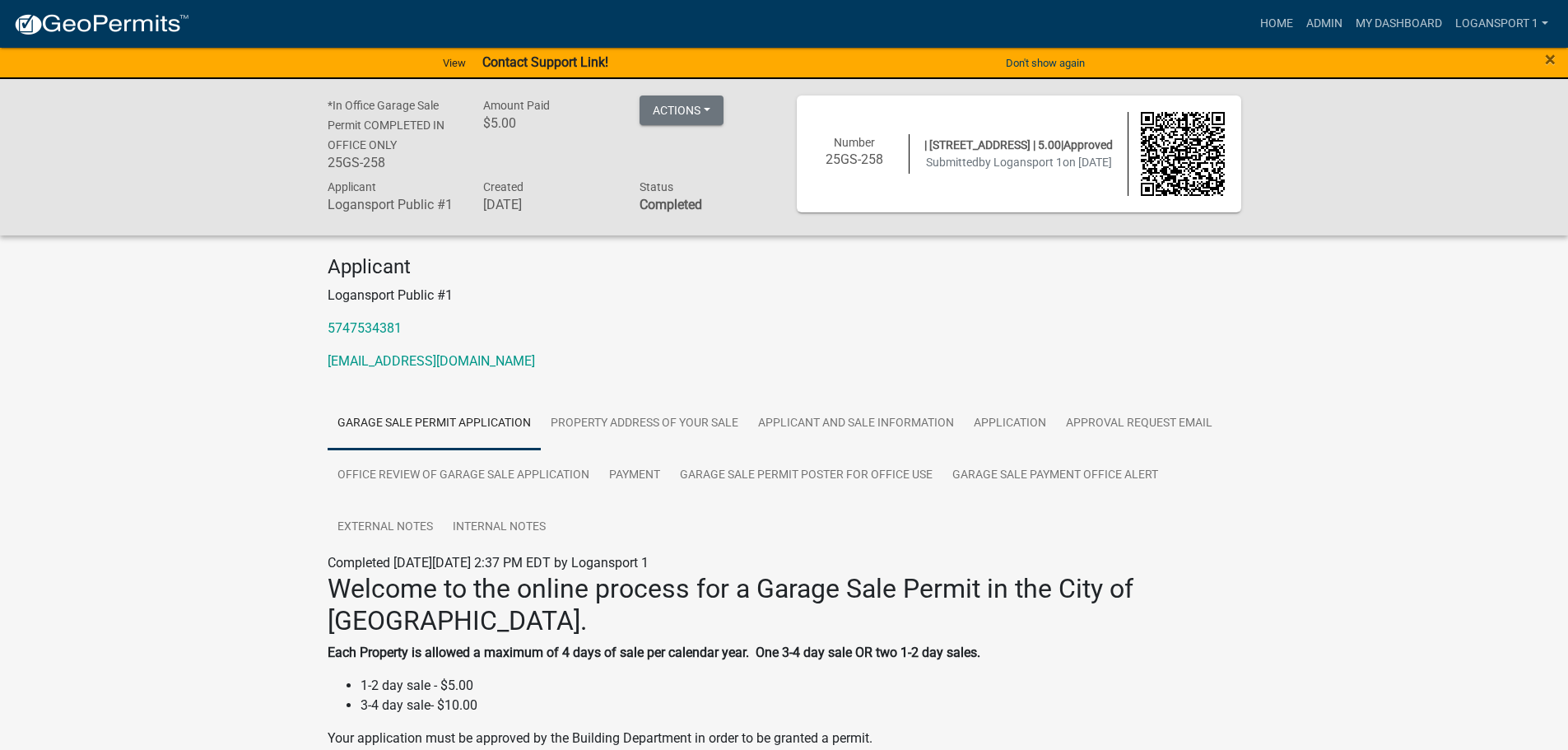
click at [1559, 54] on div "×" at bounding box center [1502, 62] width 131 height 35
click at [1549, 60] on span "×" at bounding box center [1549, 59] width 10 height 23
